Goal: Information Seeking & Learning: Learn about a topic

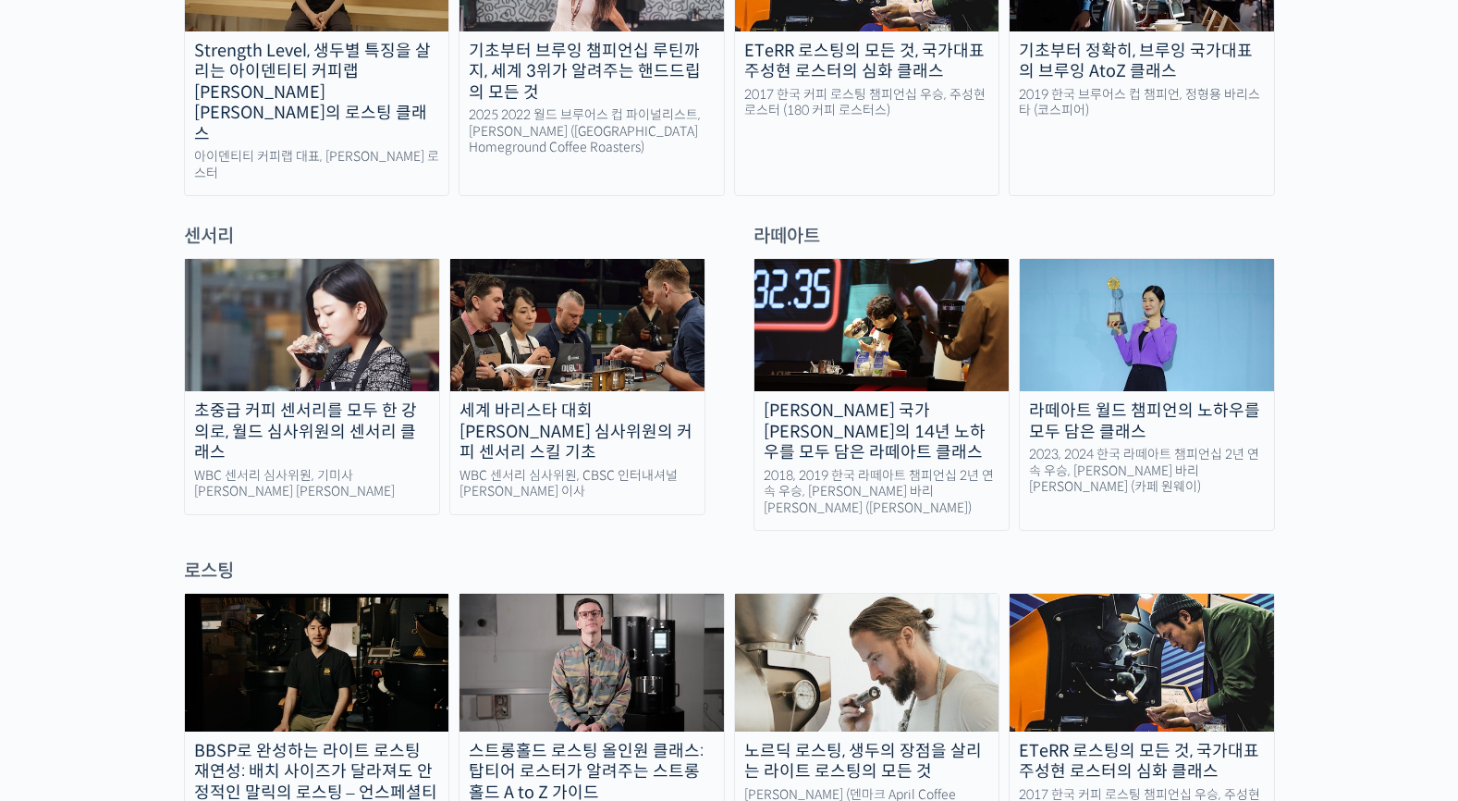
scroll to position [1204, 0]
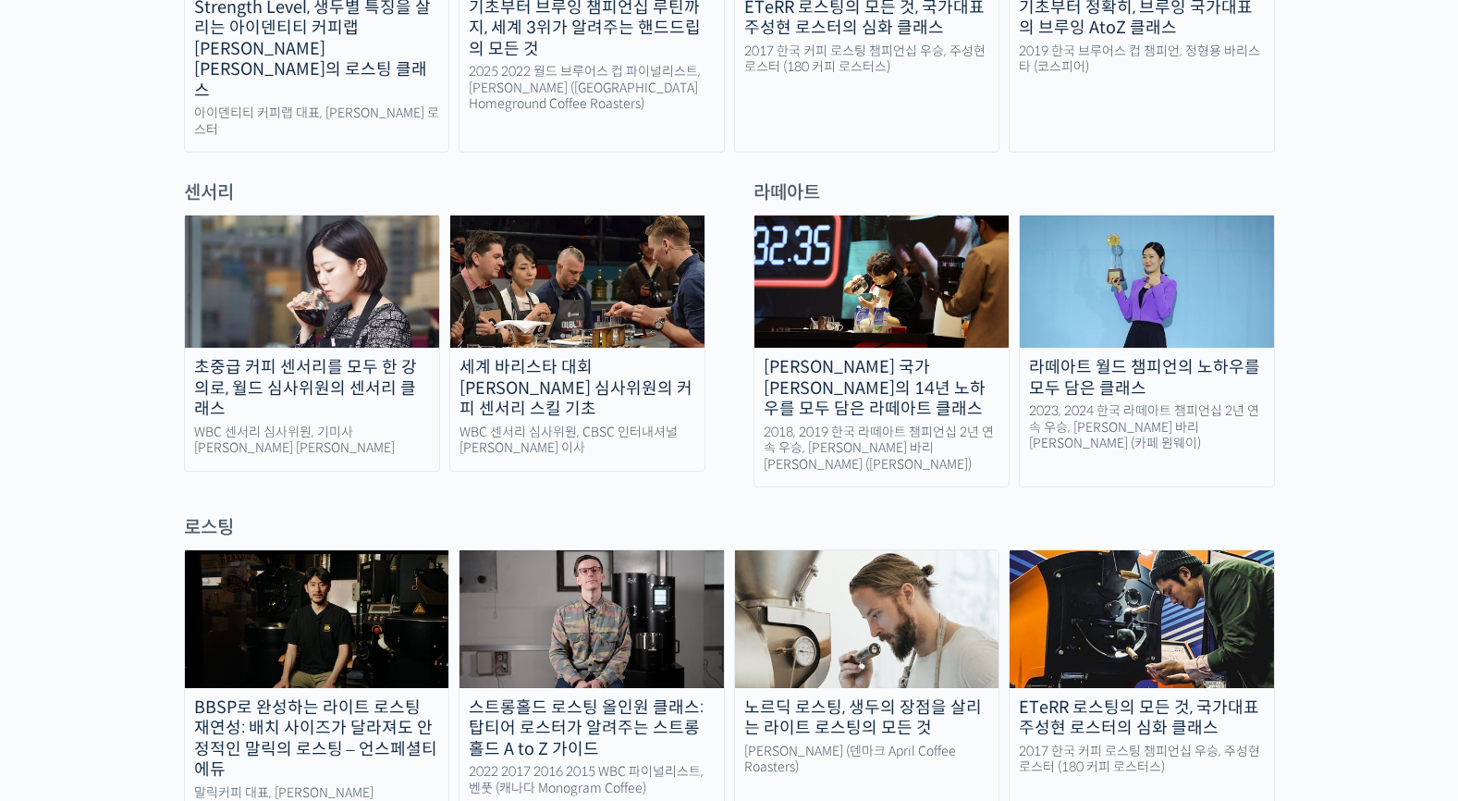
click at [646, 236] on img at bounding box center [577, 281] width 254 height 132
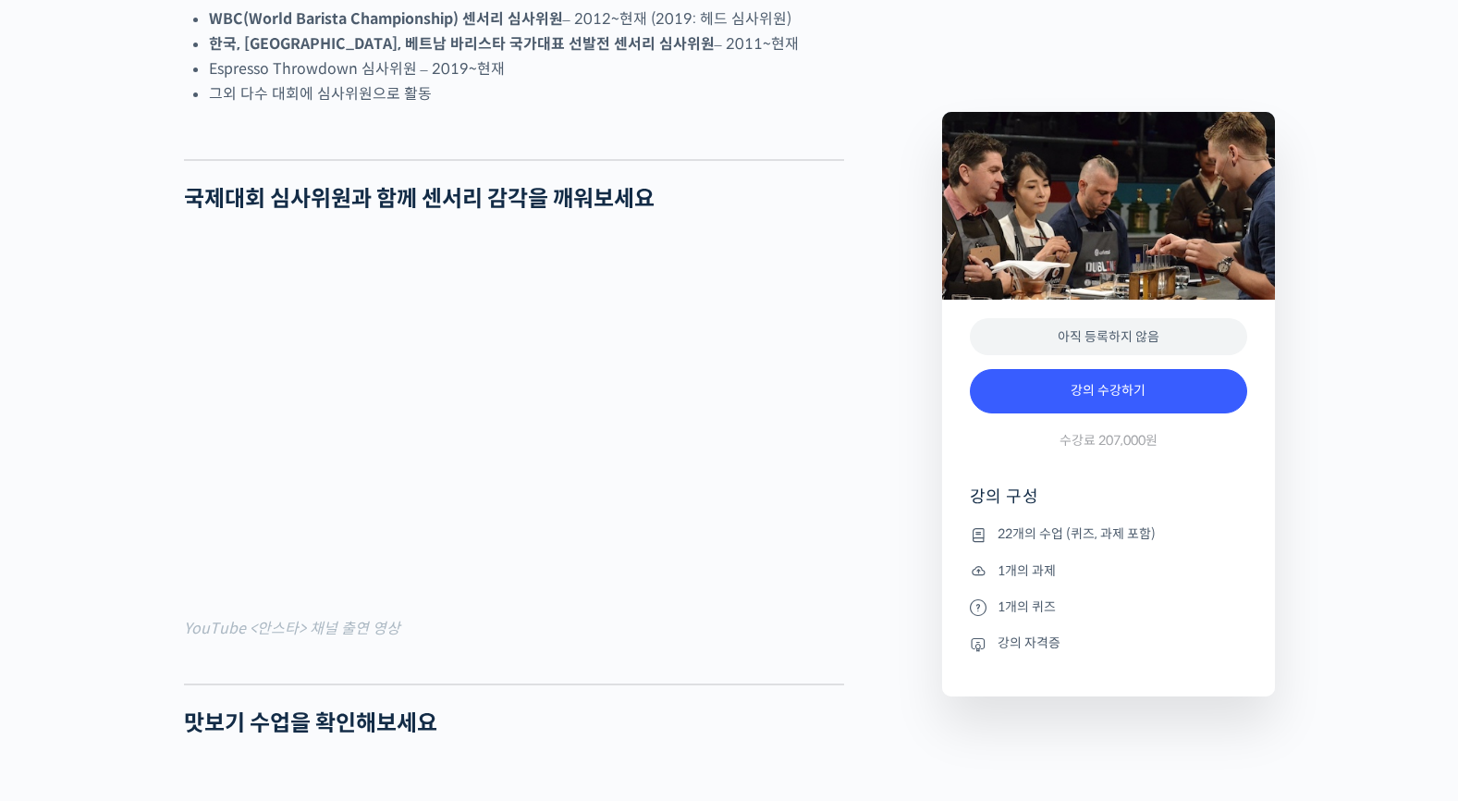
scroll to position [1551, 0]
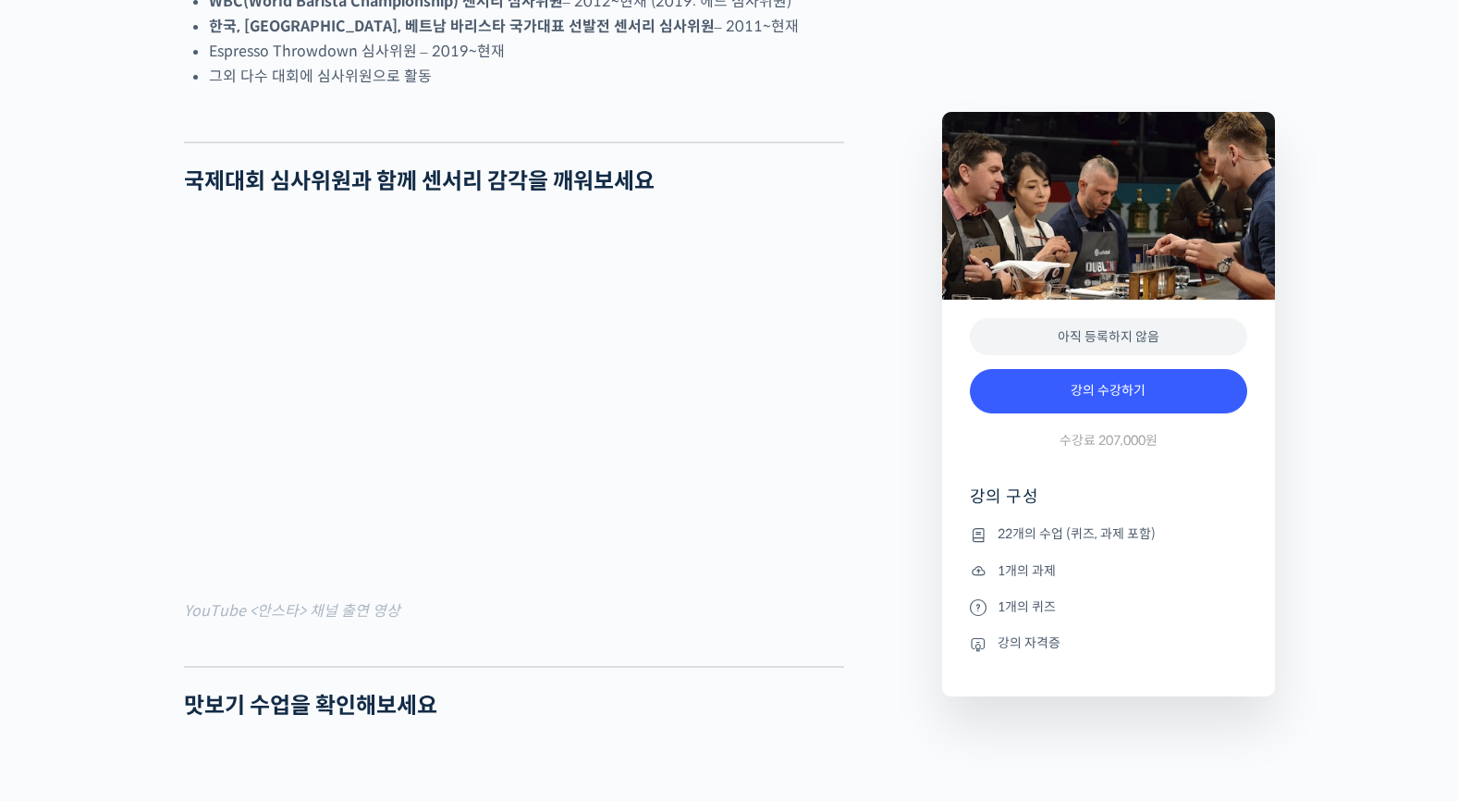
click at [646, 195] on strong "국제대회 심사위원과 함께 센서리 감각을 깨워보세요" at bounding box center [419, 181] width 471 height 28
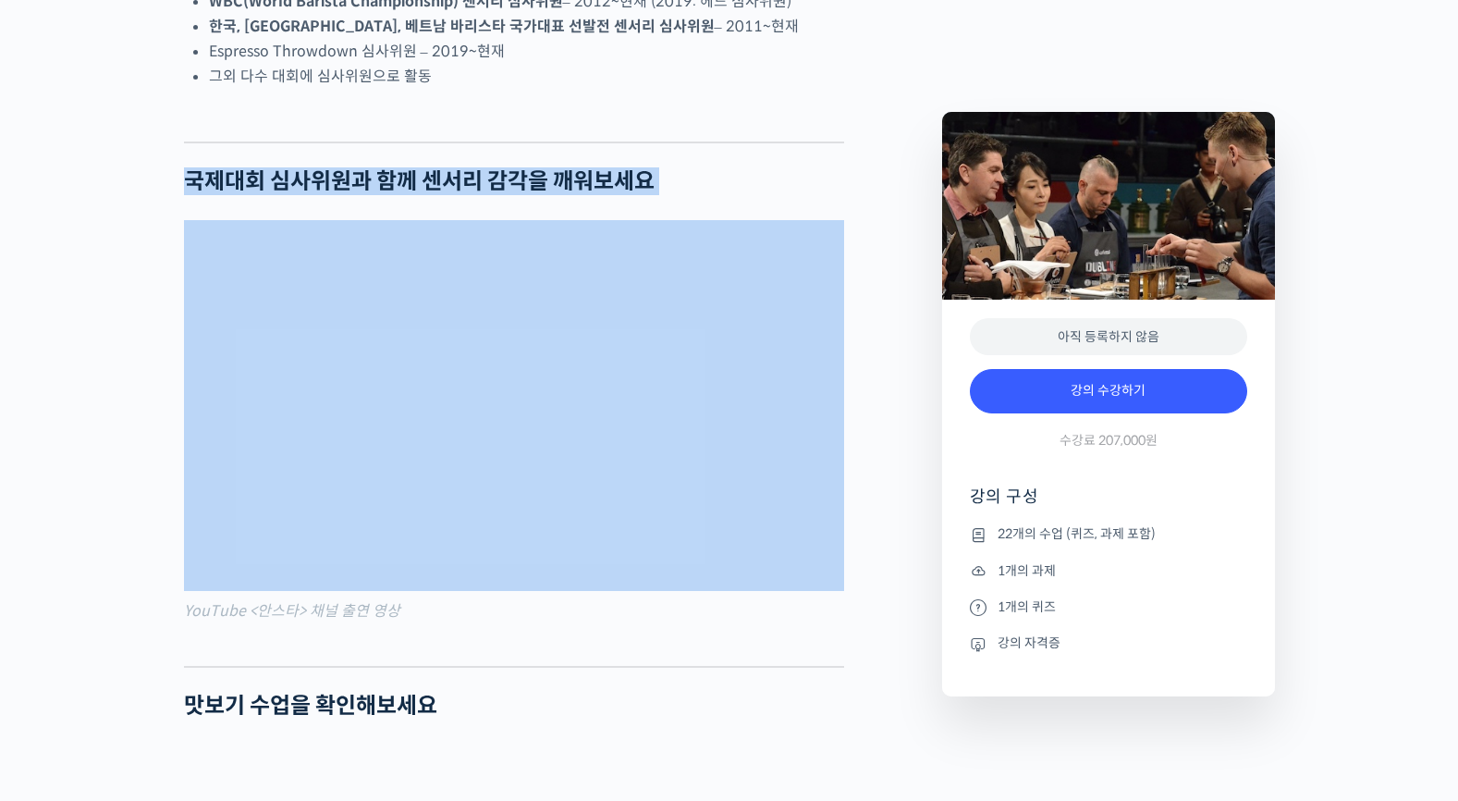
click at [646, 195] on strong "국제대회 심사위원과 함께 센서리 감각을 깨워보세요" at bounding box center [419, 181] width 471 height 28
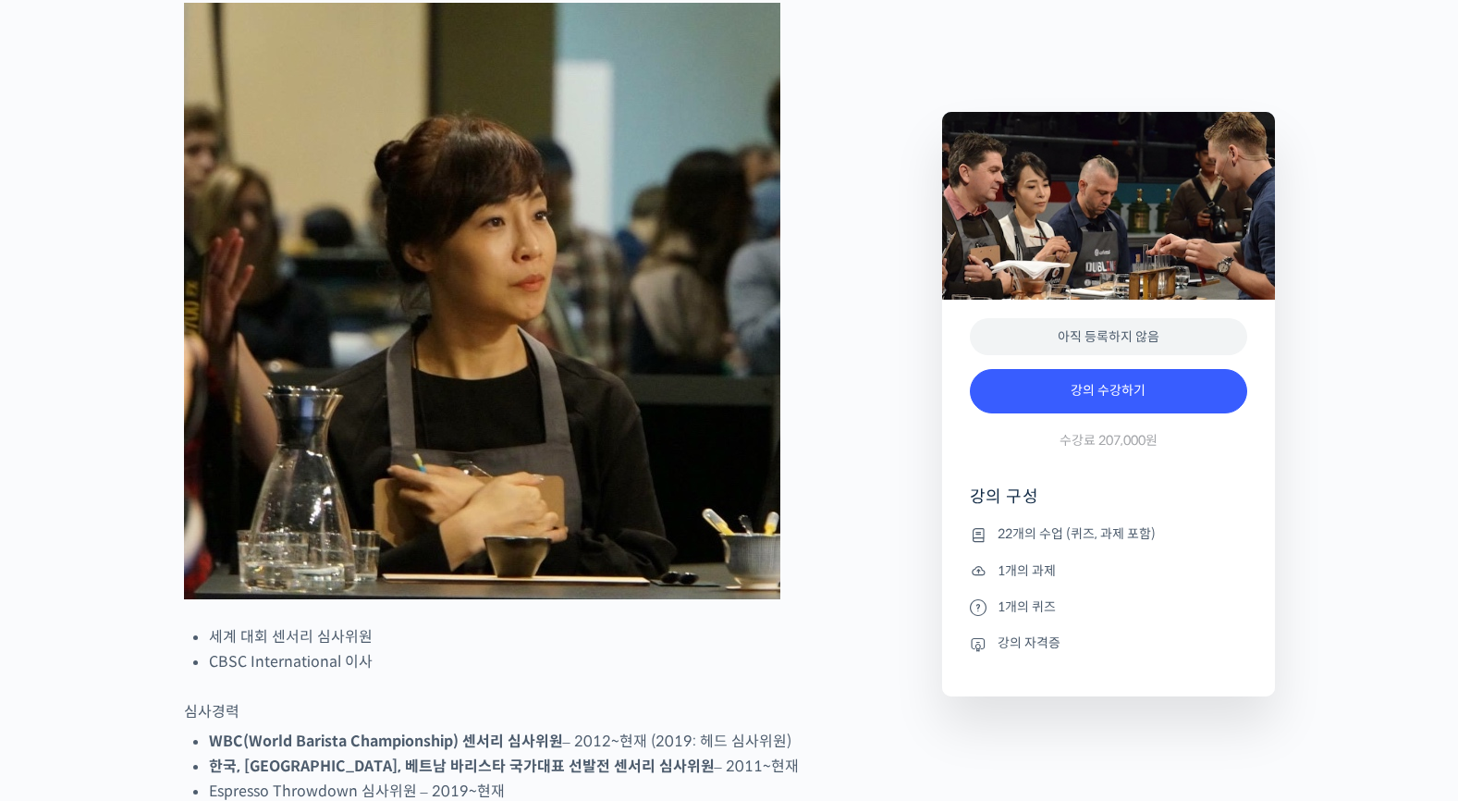
scroll to position [0, 0]
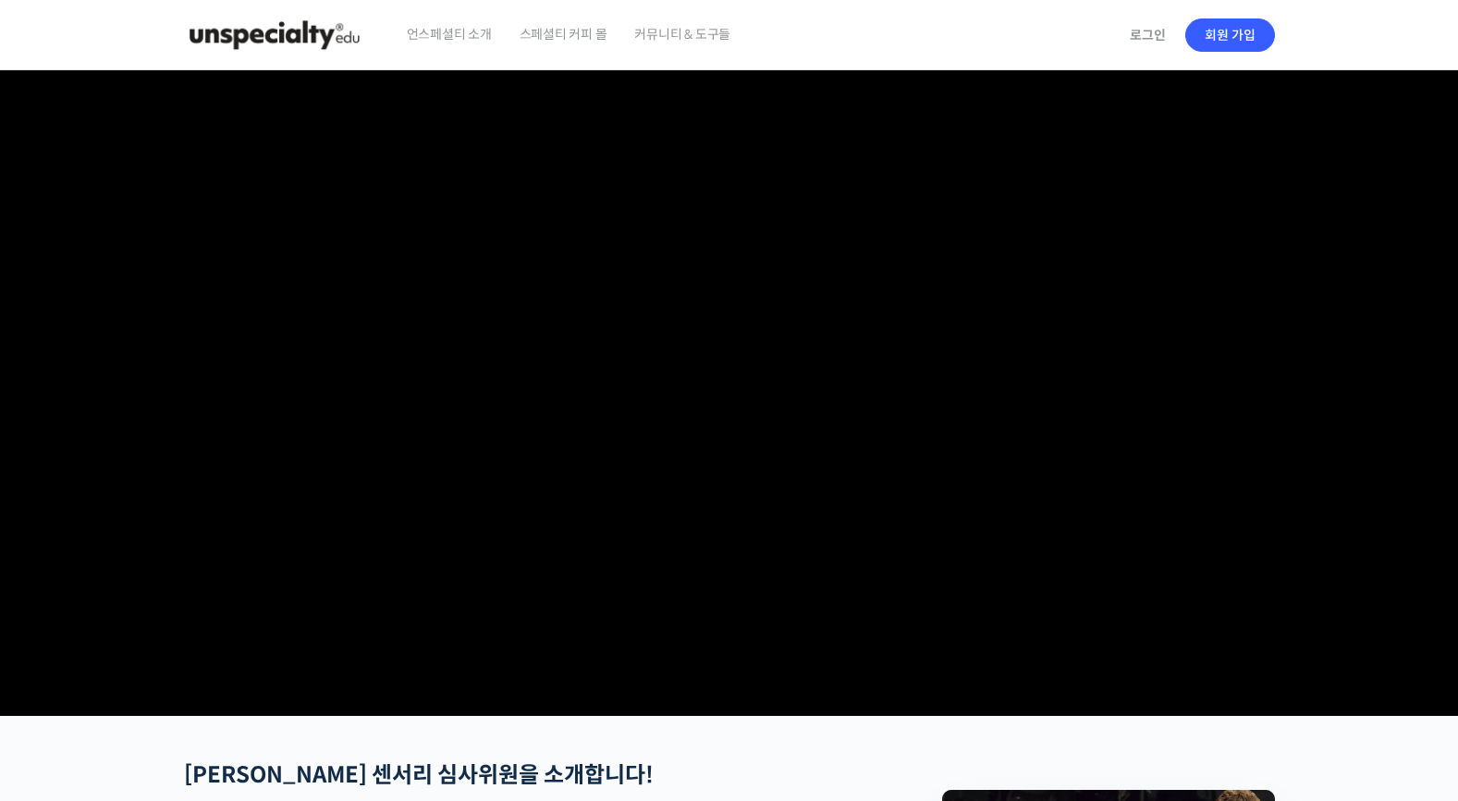
click at [301, 33] on img at bounding box center [274, 34] width 181 height 55
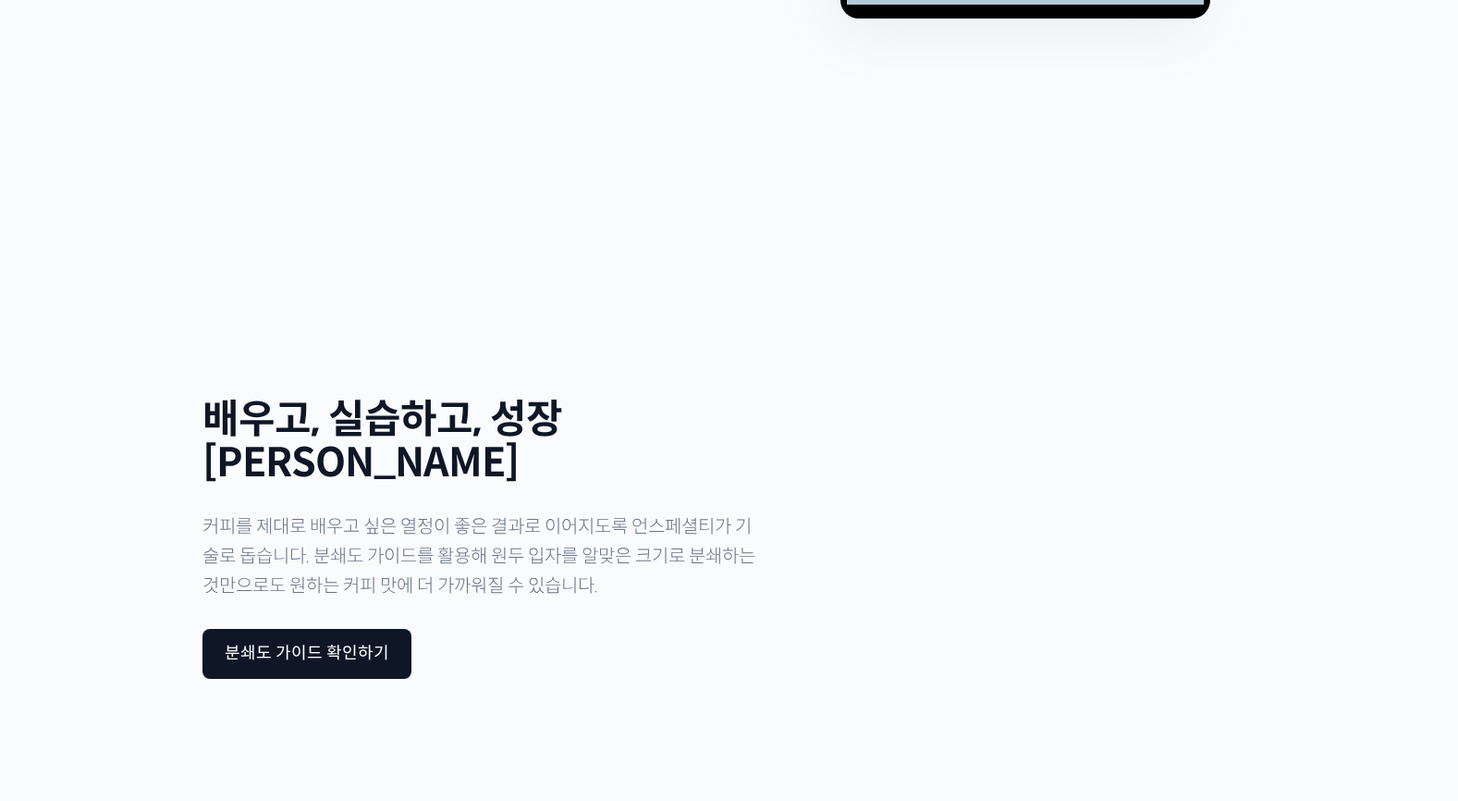
scroll to position [6088, 0]
